Goal: Transaction & Acquisition: Purchase product/service

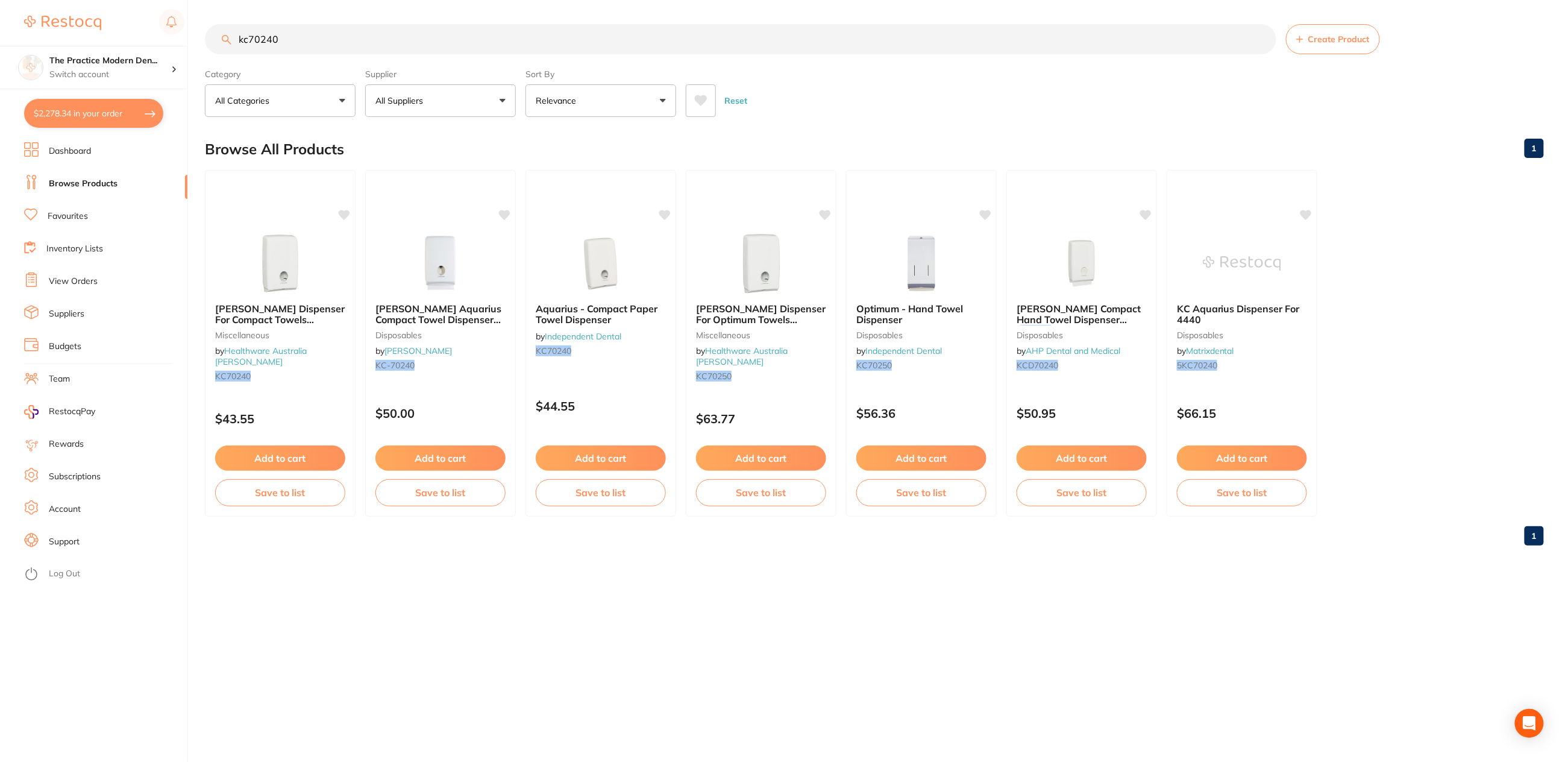
scroll to position [699, 0]
click at [86, 181] on link "Browse Products" at bounding box center [84, 184] width 69 height 12
click at [70, 110] on button "$2,278.34 in your order" at bounding box center [93, 114] width 139 height 29
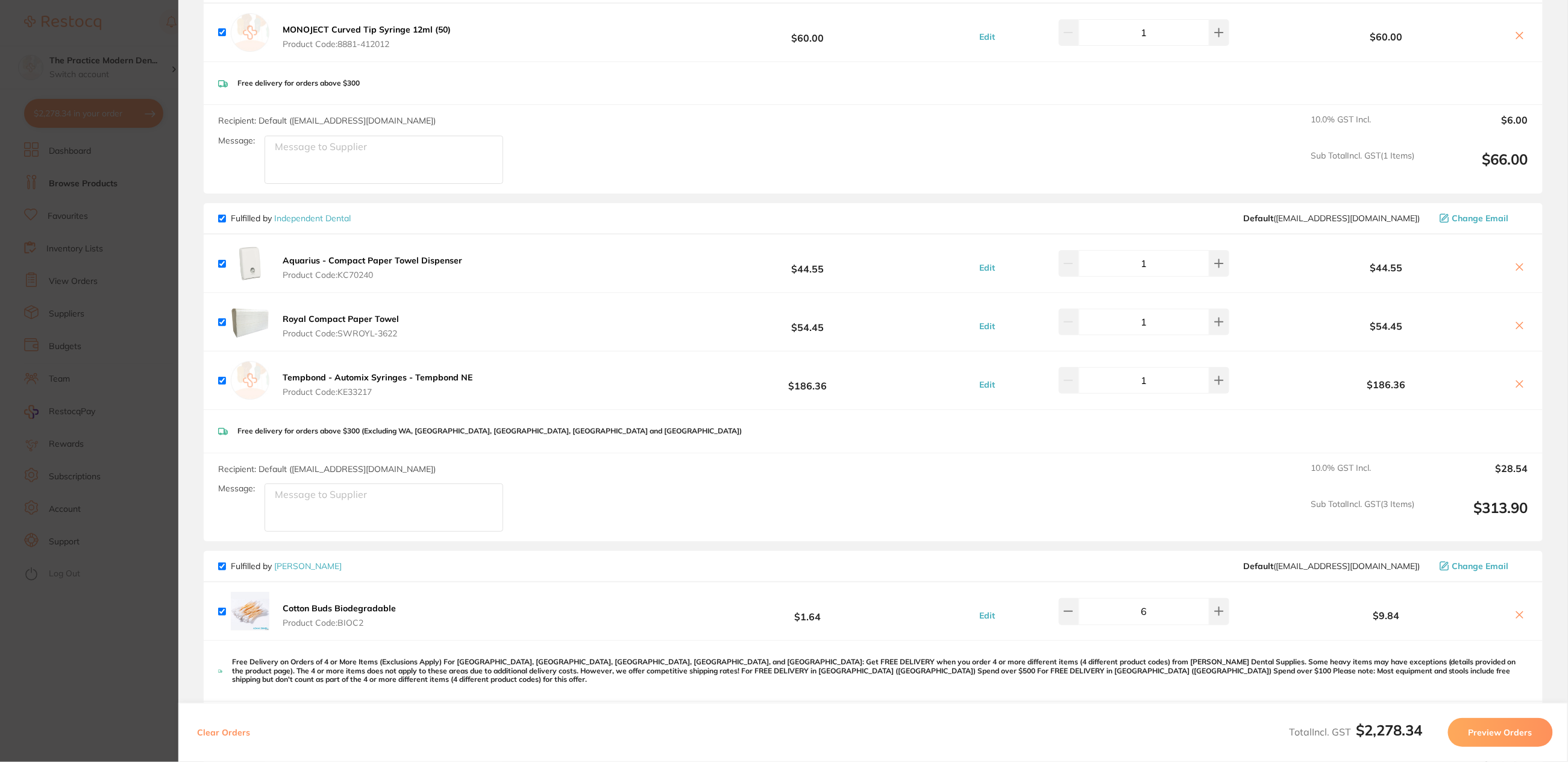
click at [313, 217] on link "Independent Dental" at bounding box center [312, 218] width 77 height 11
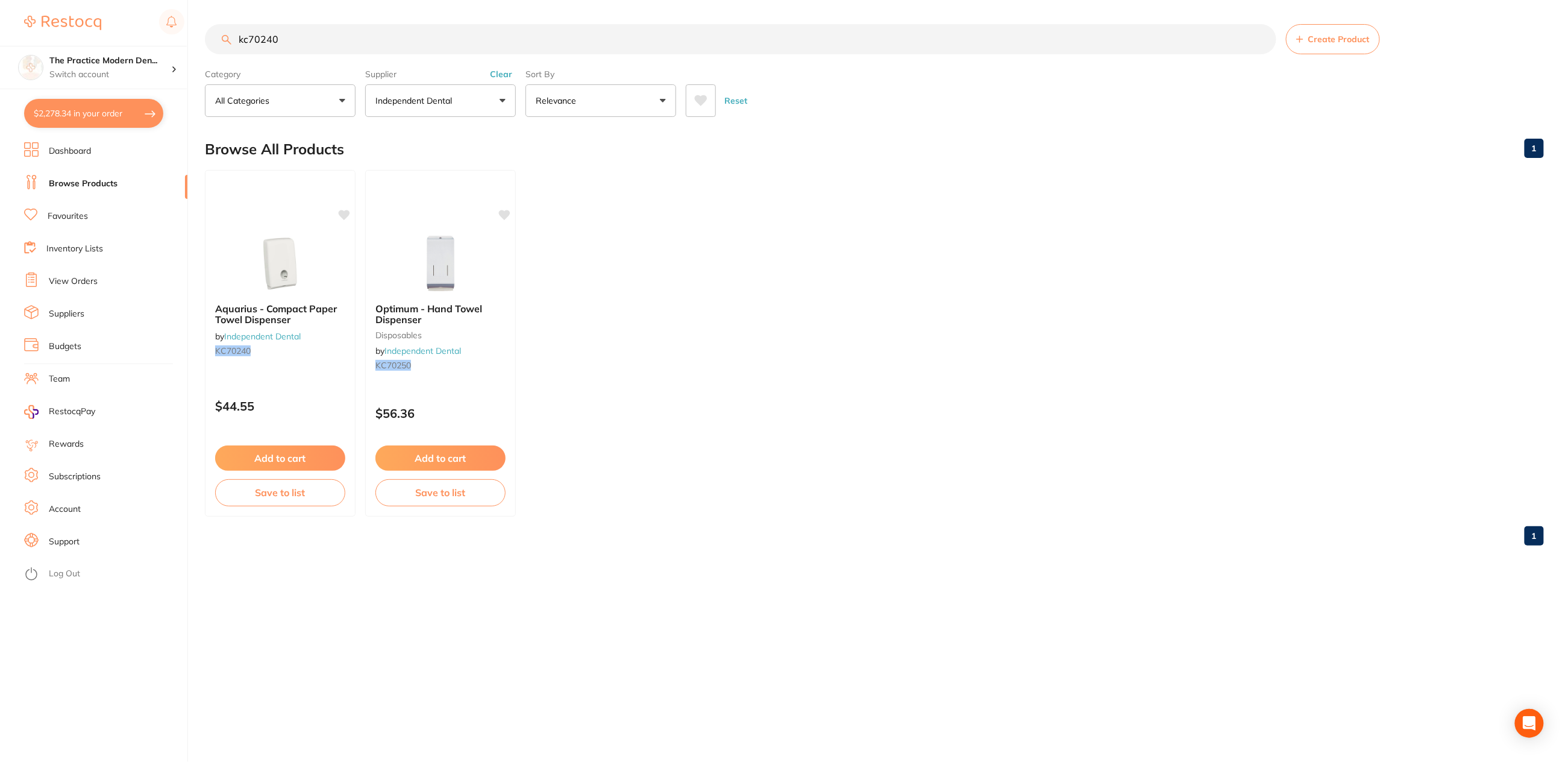
click at [703, 101] on icon at bounding box center [701, 101] width 12 height 11
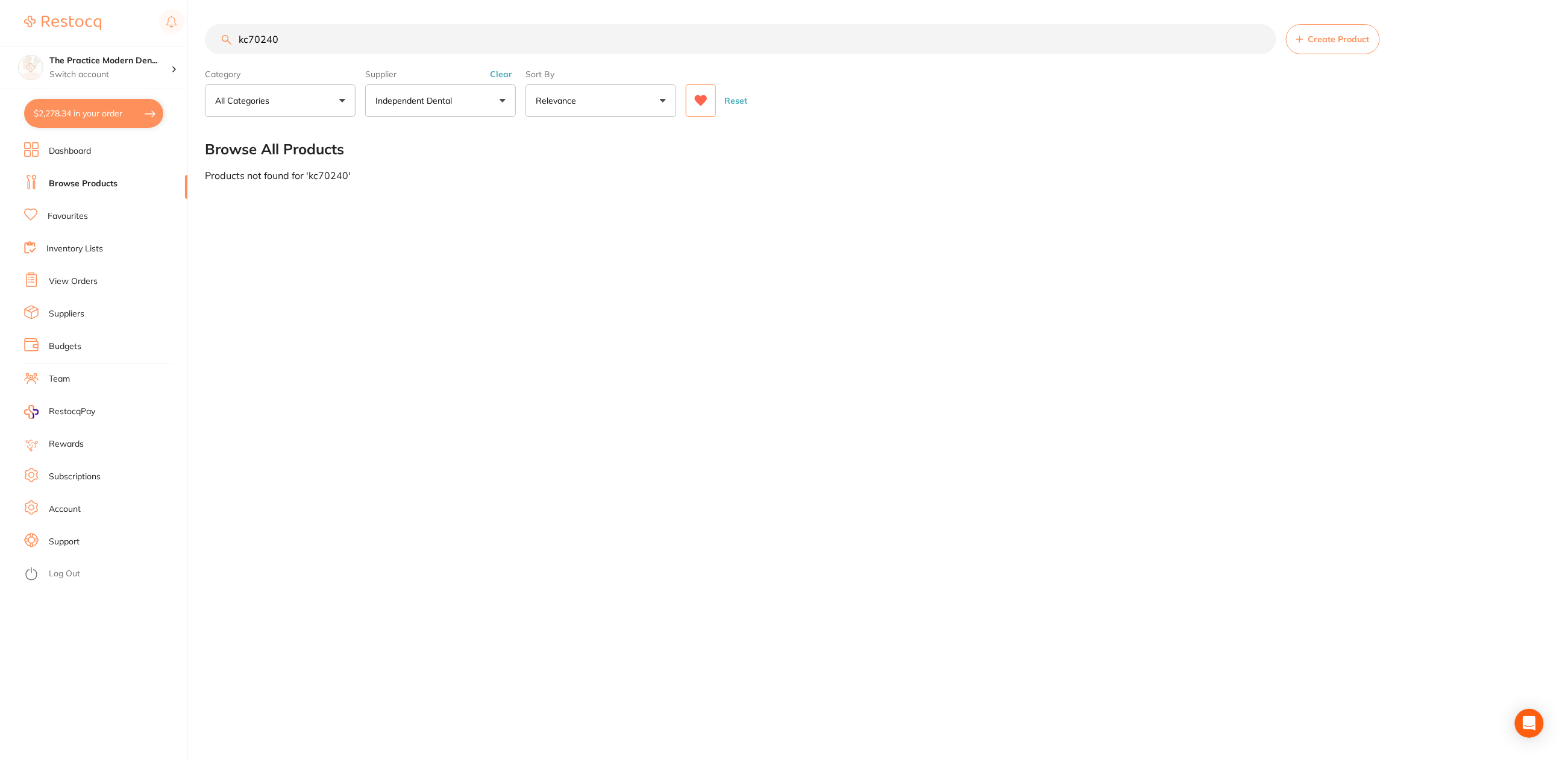
drag, startPoint x: 361, startPoint y: 40, endPoint x: 200, endPoint y: 21, distance: 162.1
click at [201, 21] on div "$2,278.34 The Practice Modern Den... Switch account The Practice Modern Dentist…" at bounding box center [784, 381] width 1568 height 762
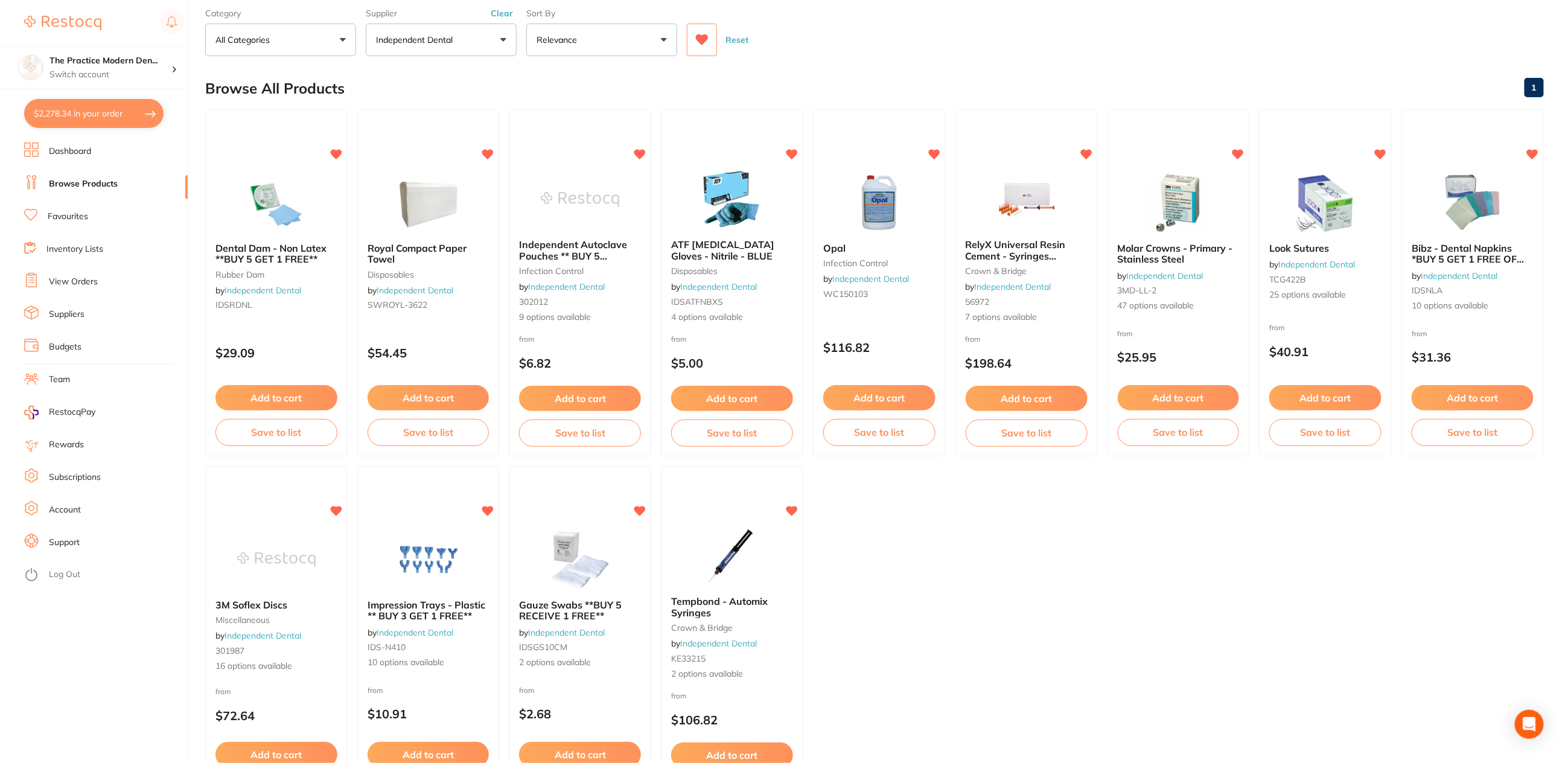
scroll to position [151, 0]
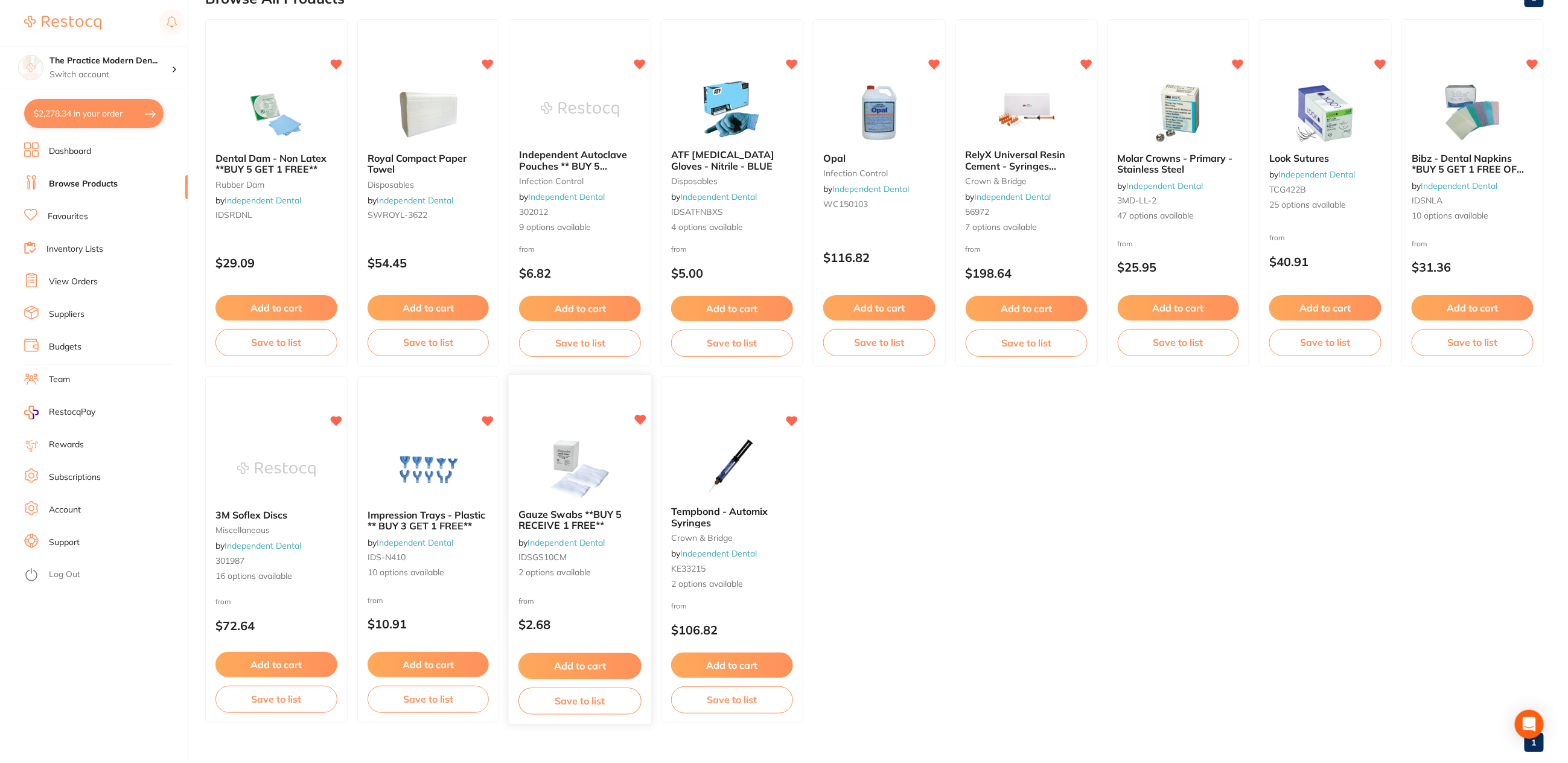
click at [597, 463] on img at bounding box center [580, 468] width 79 height 61
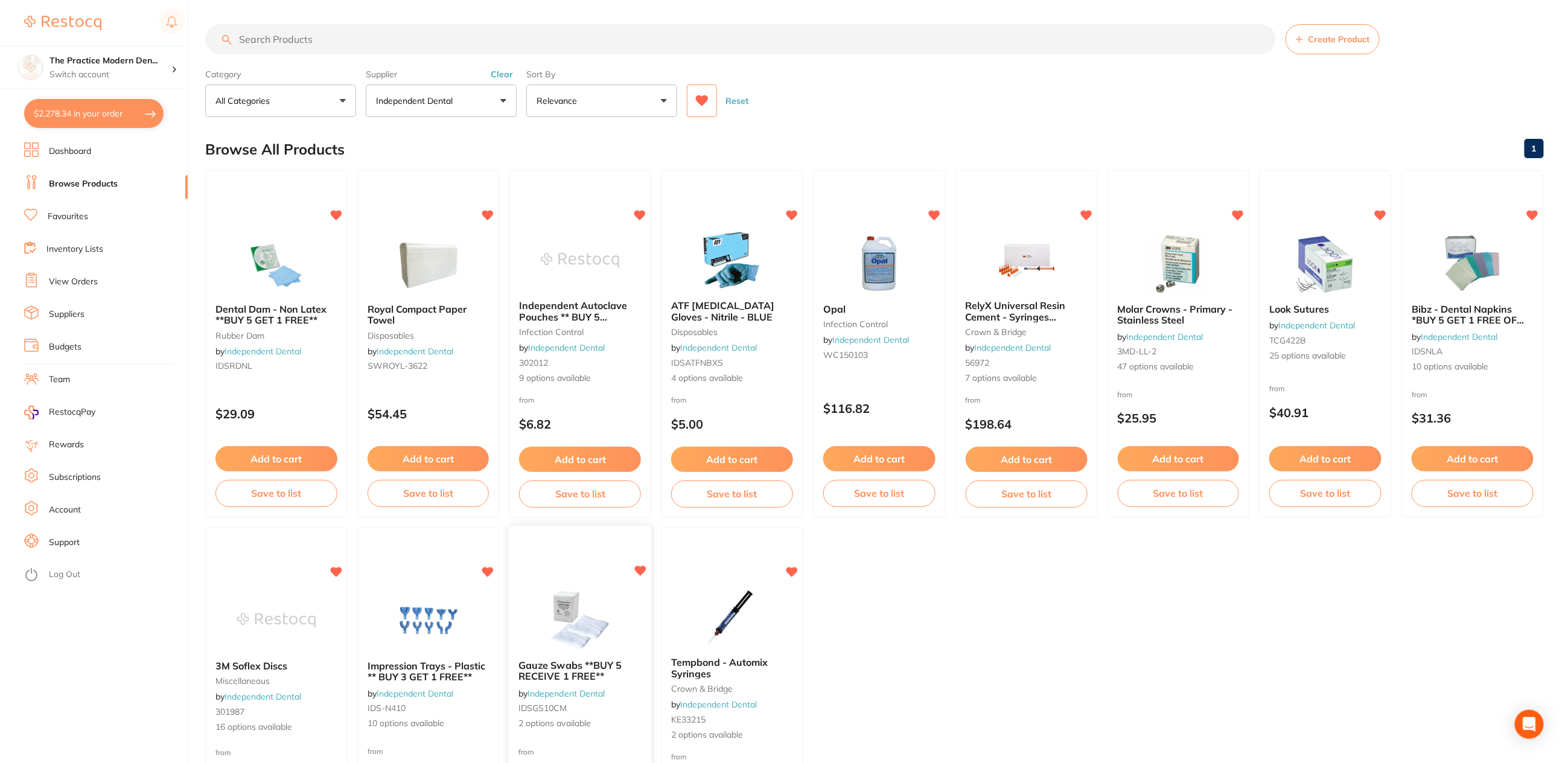
click at [579, 606] on img at bounding box center [580, 619] width 79 height 61
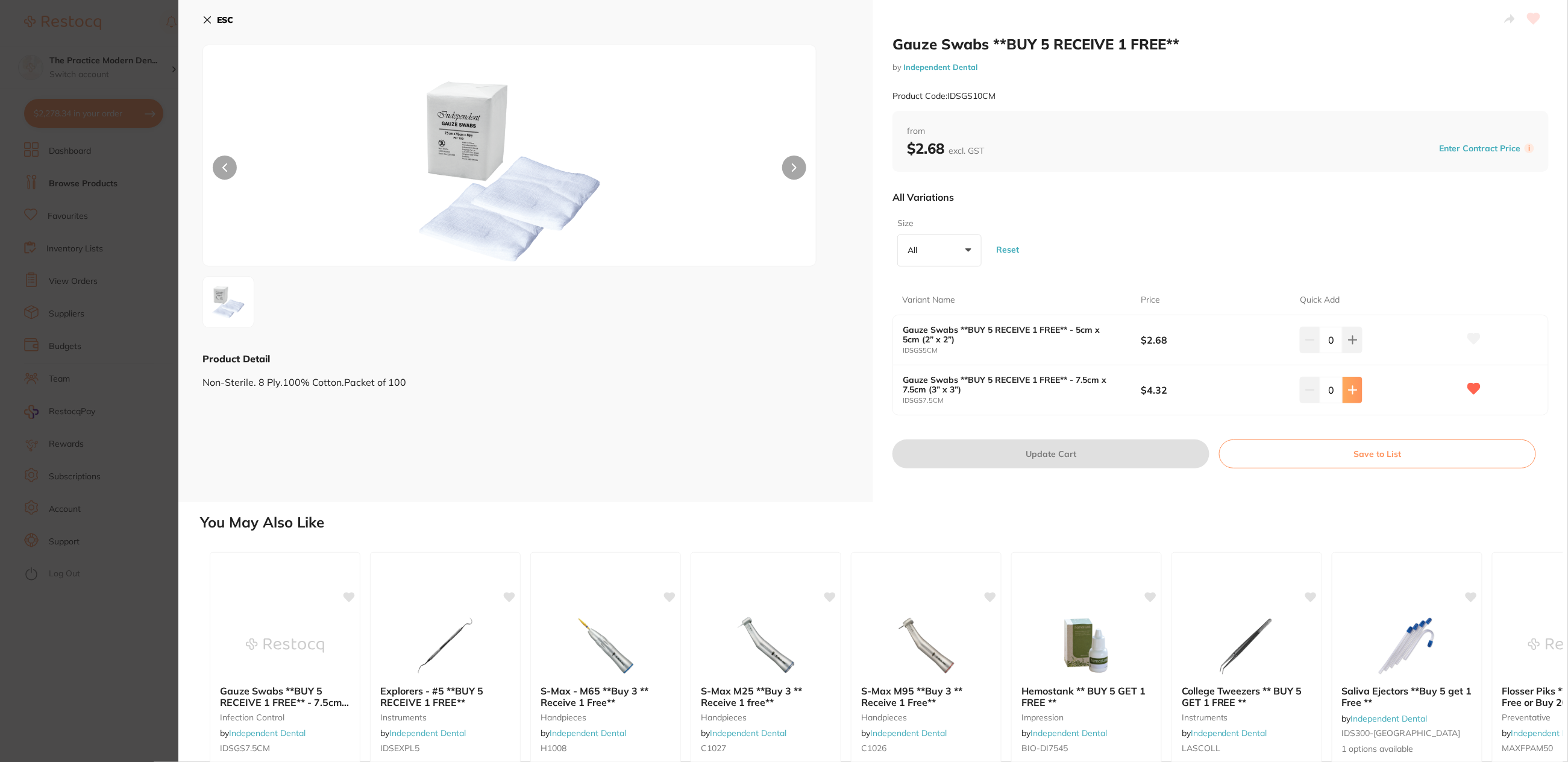
click at [1356, 394] on icon at bounding box center [1353, 390] width 10 height 10
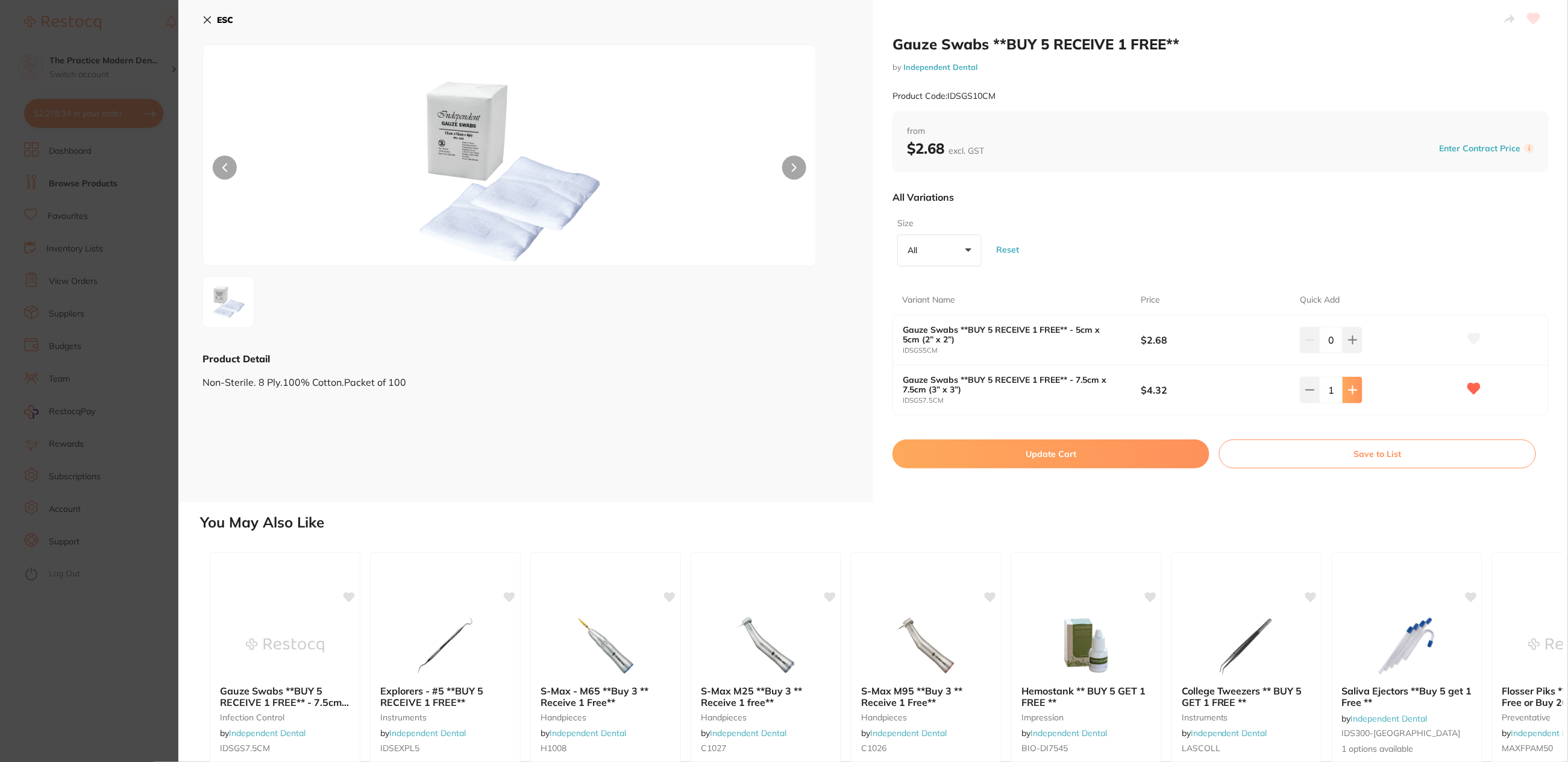
click at [1356, 394] on icon at bounding box center [1353, 390] width 10 height 10
type input "2"
click at [1130, 459] on button "Update Cart" at bounding box center [1051, 454] width 317 height 29
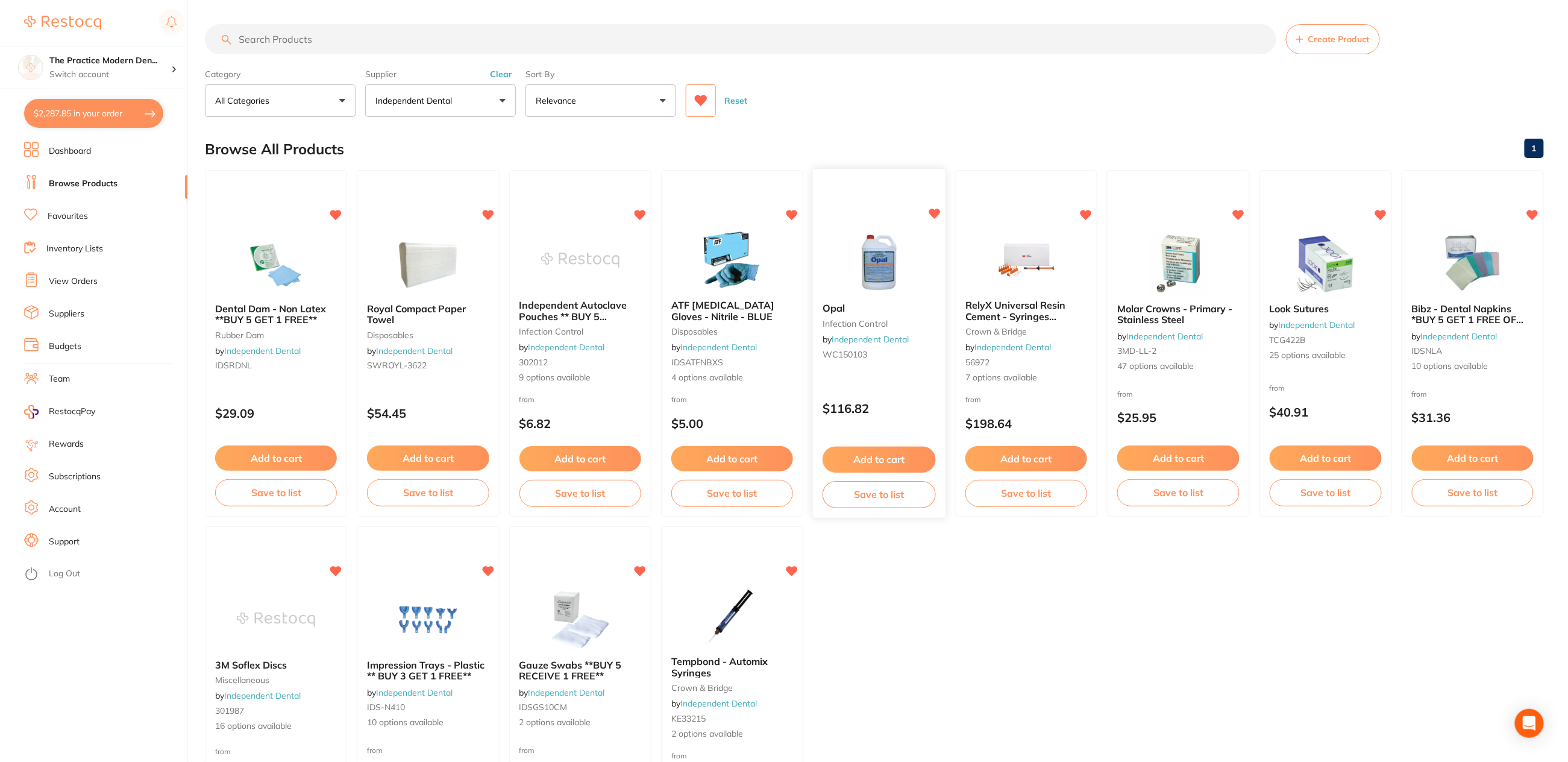
checkbox input "false"
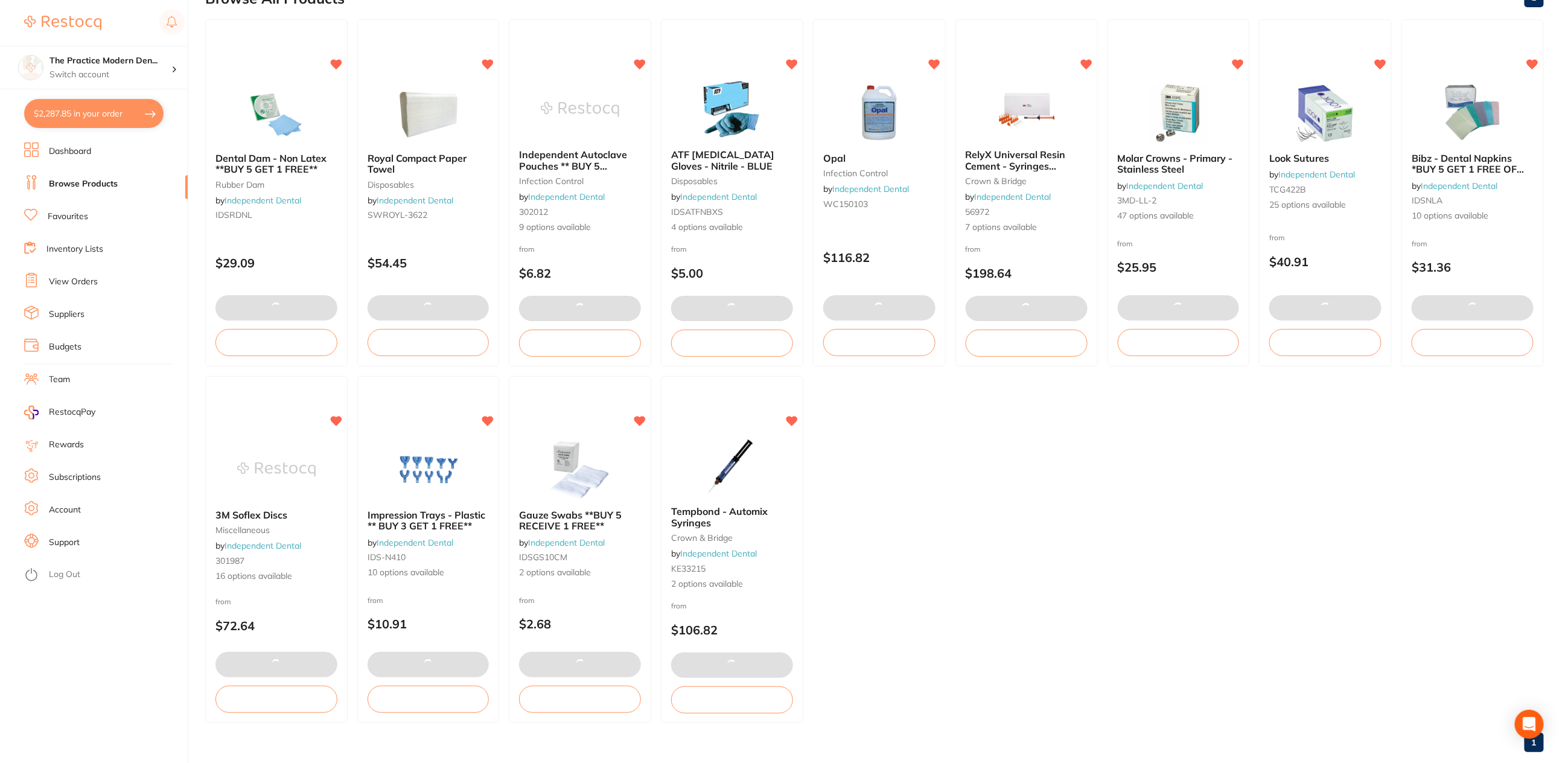
click at [114, 121] on button "$2,287.85 in your order" at bounding box center [93, 114] width 139 height 29
checkbox input "true"
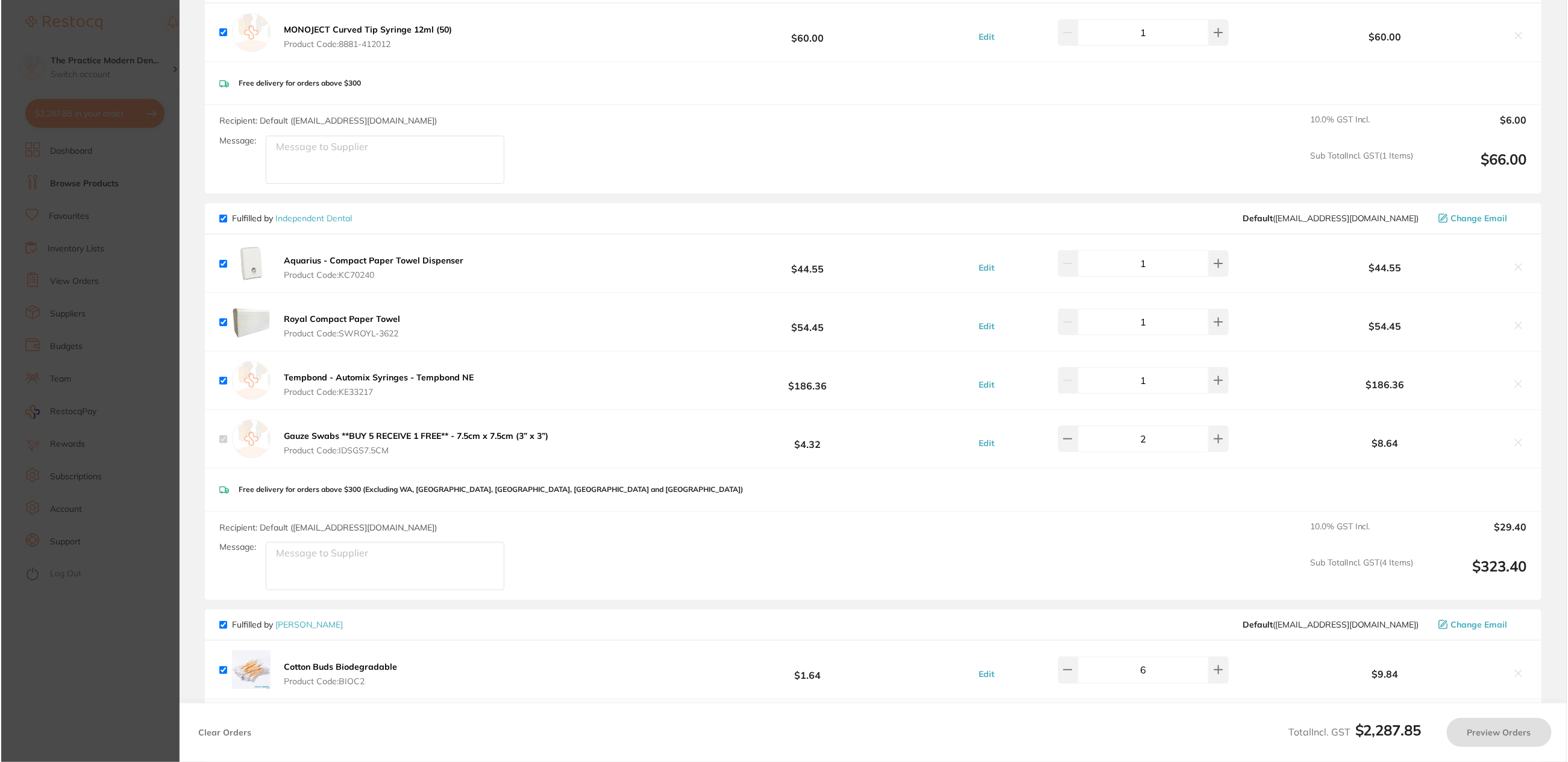
scroll to position [0, 0]
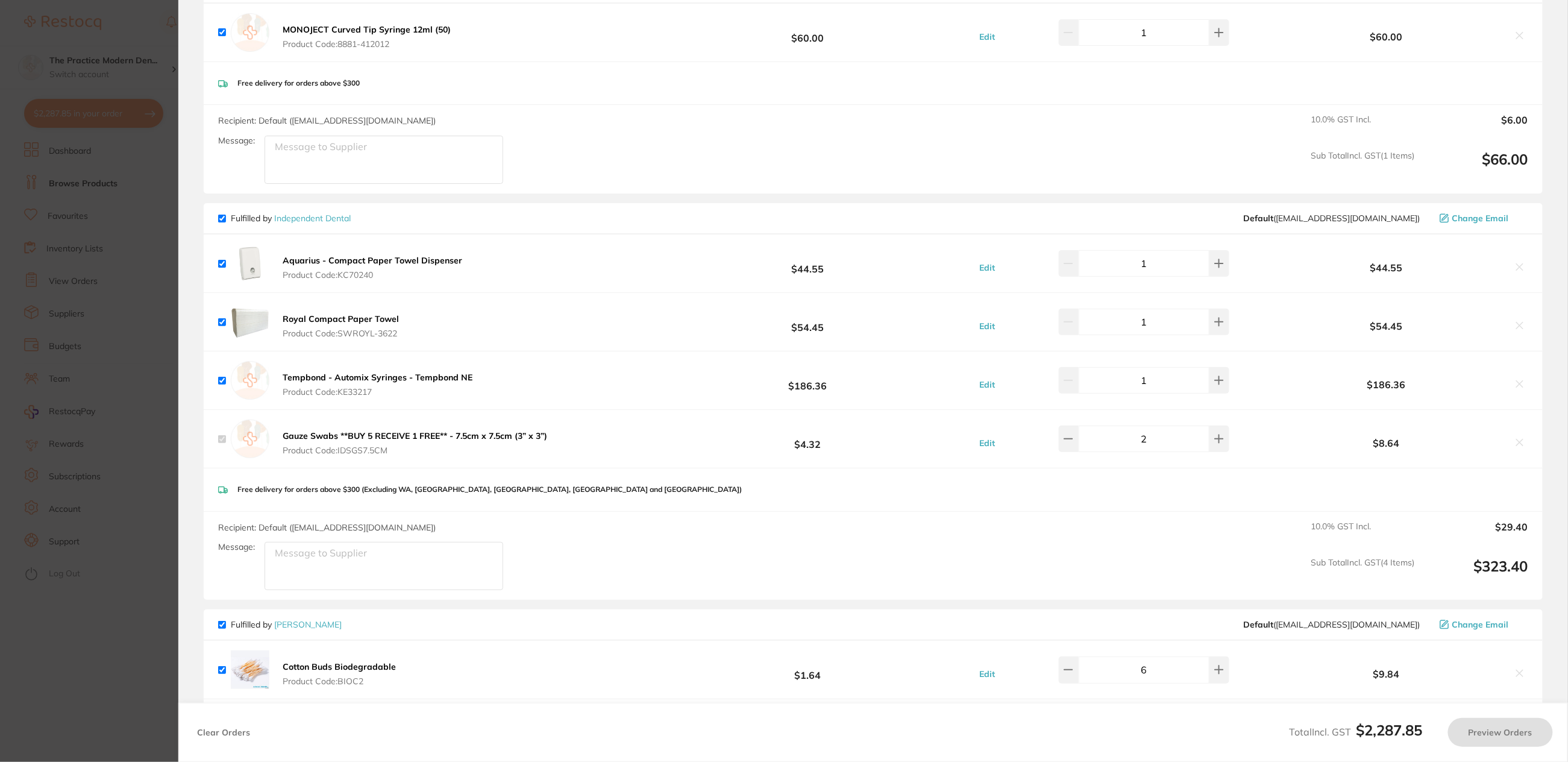
checkbox input "true"
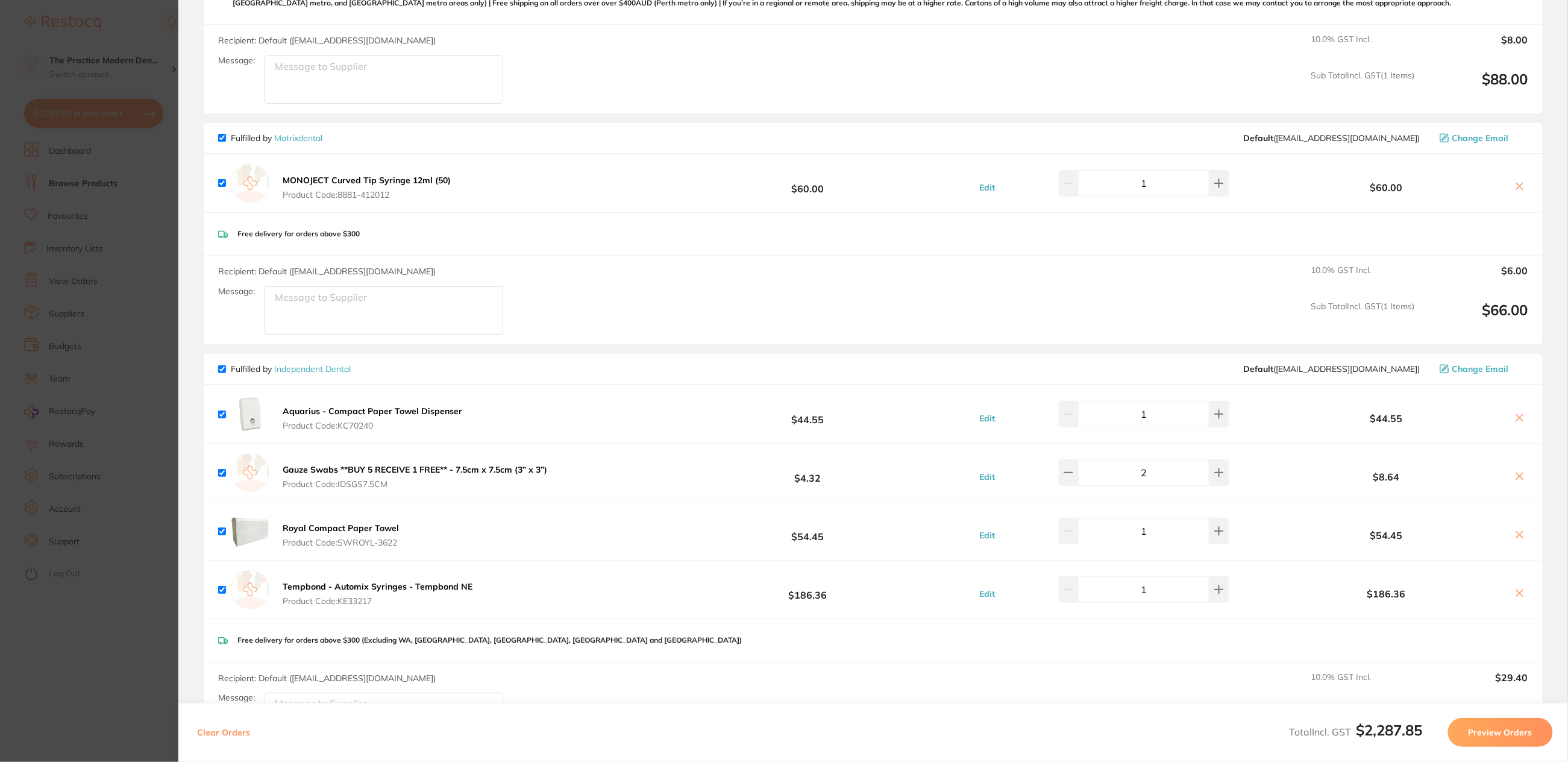
scroll to position [699, 0]
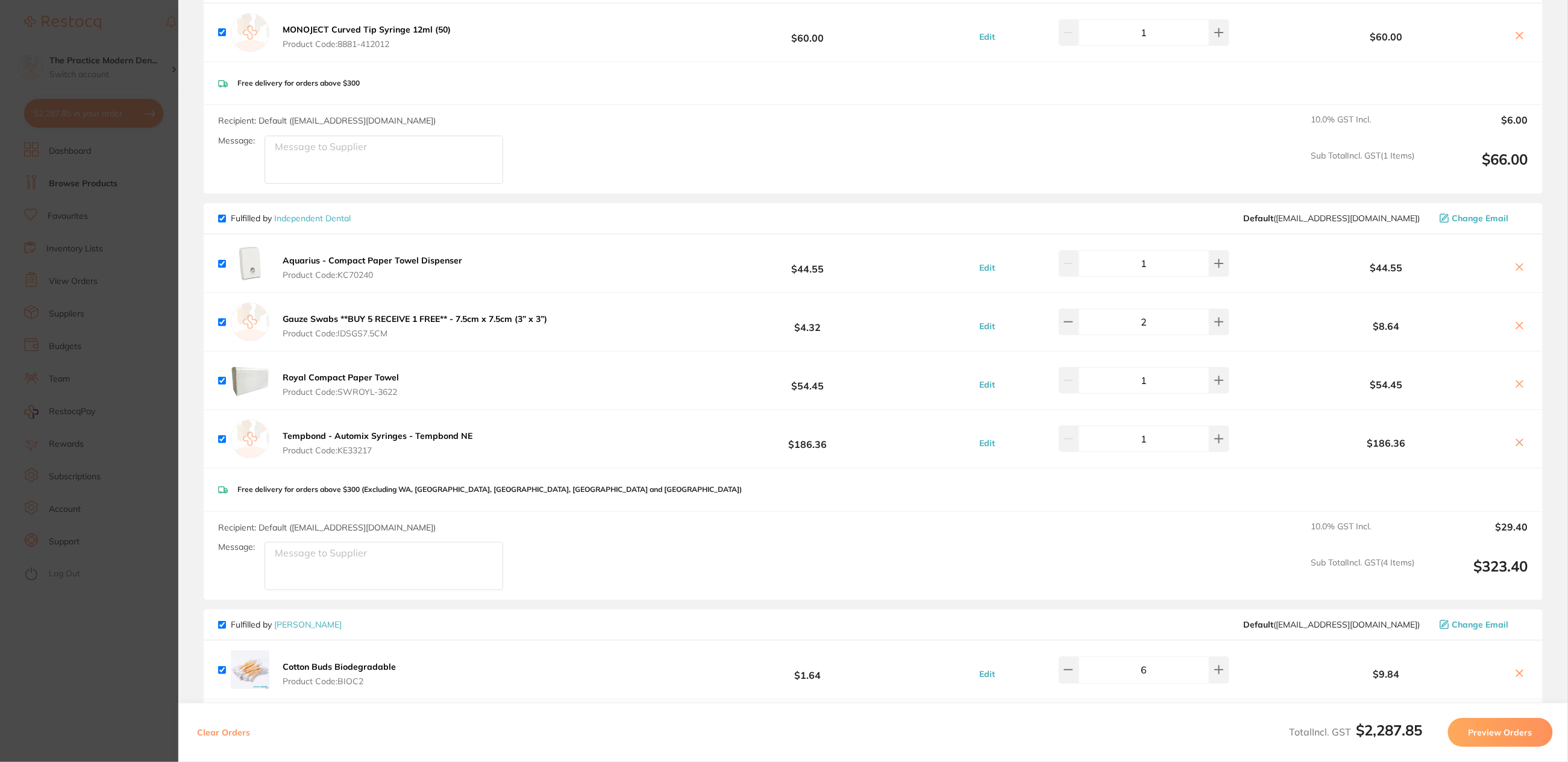
click at [143, 397] on section "Update RRP Set your pre negotiated price for this item. Item Agreed RRP (excl. …" at bounding box center [784, 381] width 1568 height 762
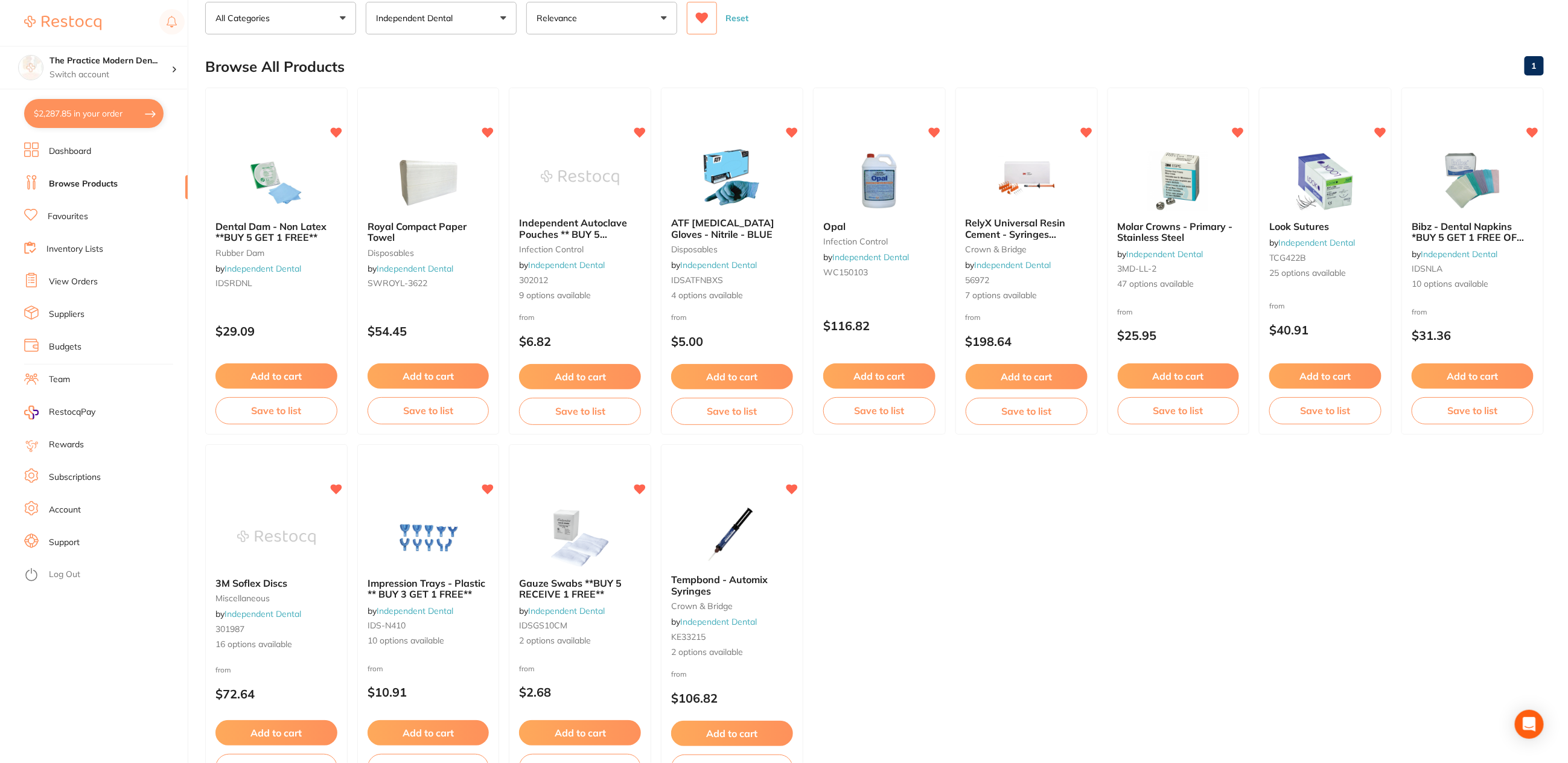
scroll to position [0, 0]
